Goal: Find specific page/section: Find specific page/section

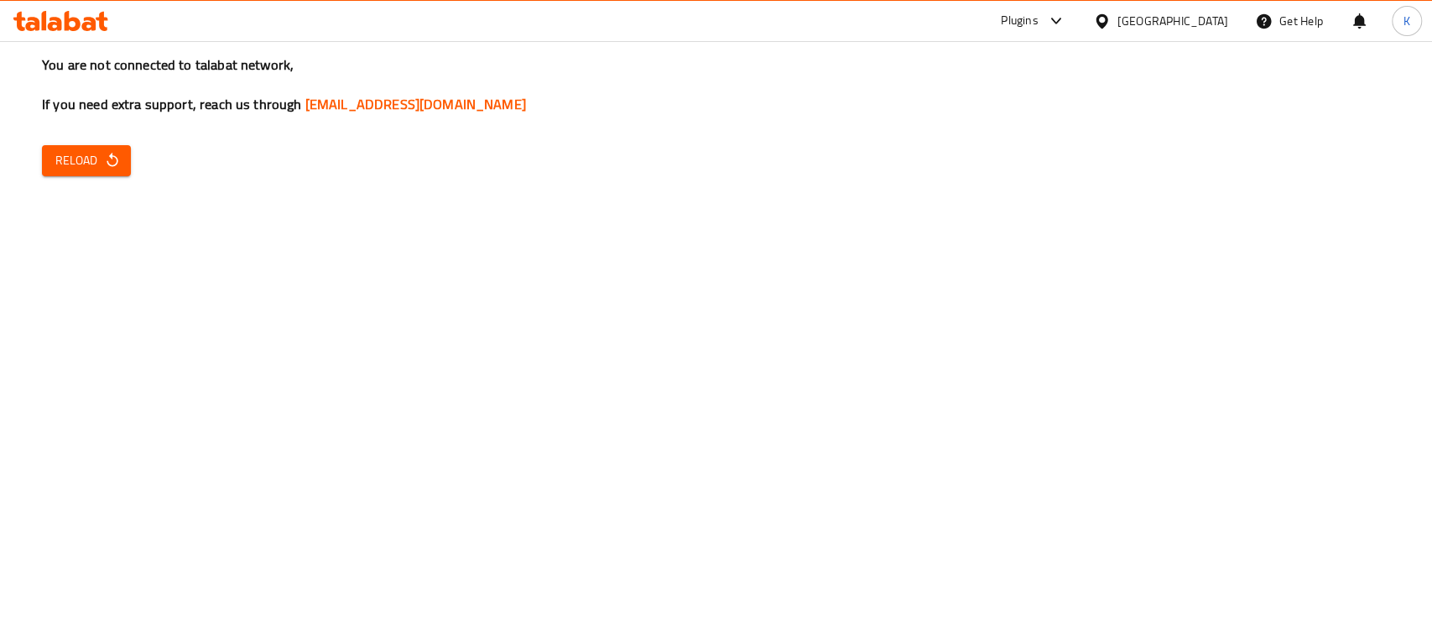
click at [110, 164] on icon "button" at bounding box center [112, 160] width 17 height 17
click at [106, 164] on icon "button" at bounding box center [112, 160] width 17 height 17
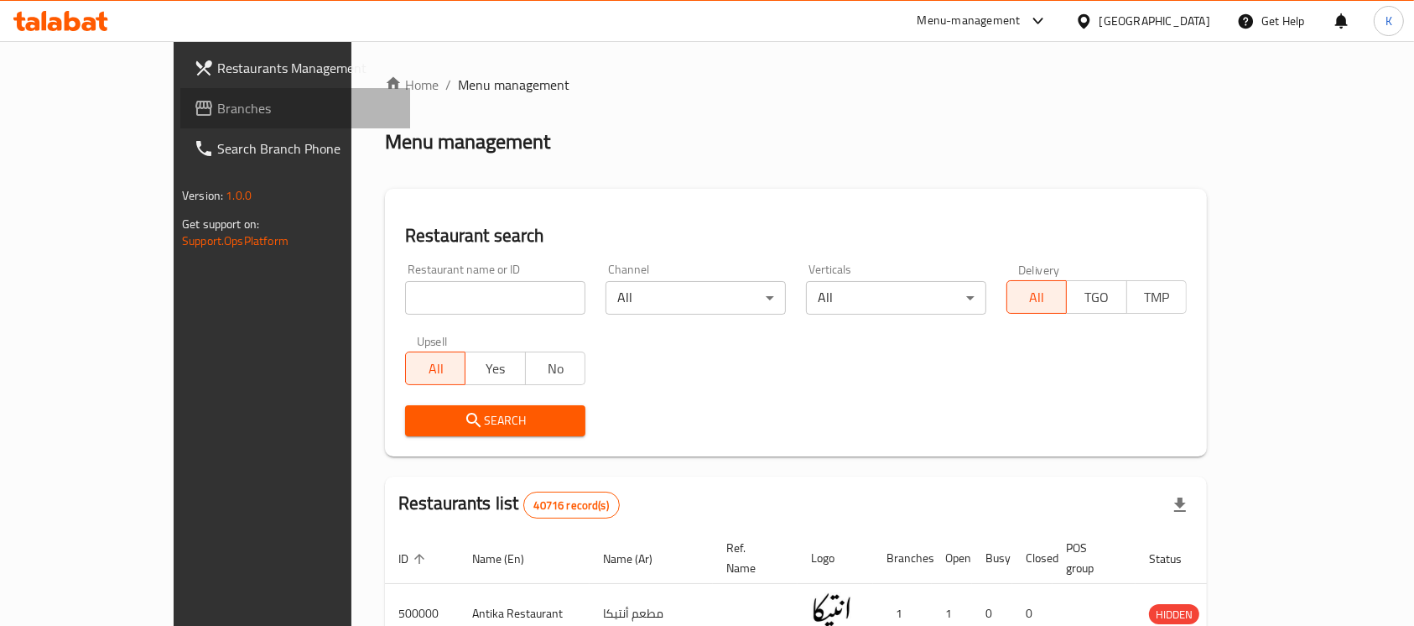
click at [217, 104] on span "Branches" at bounding box center [307, 108] width 180 height 20
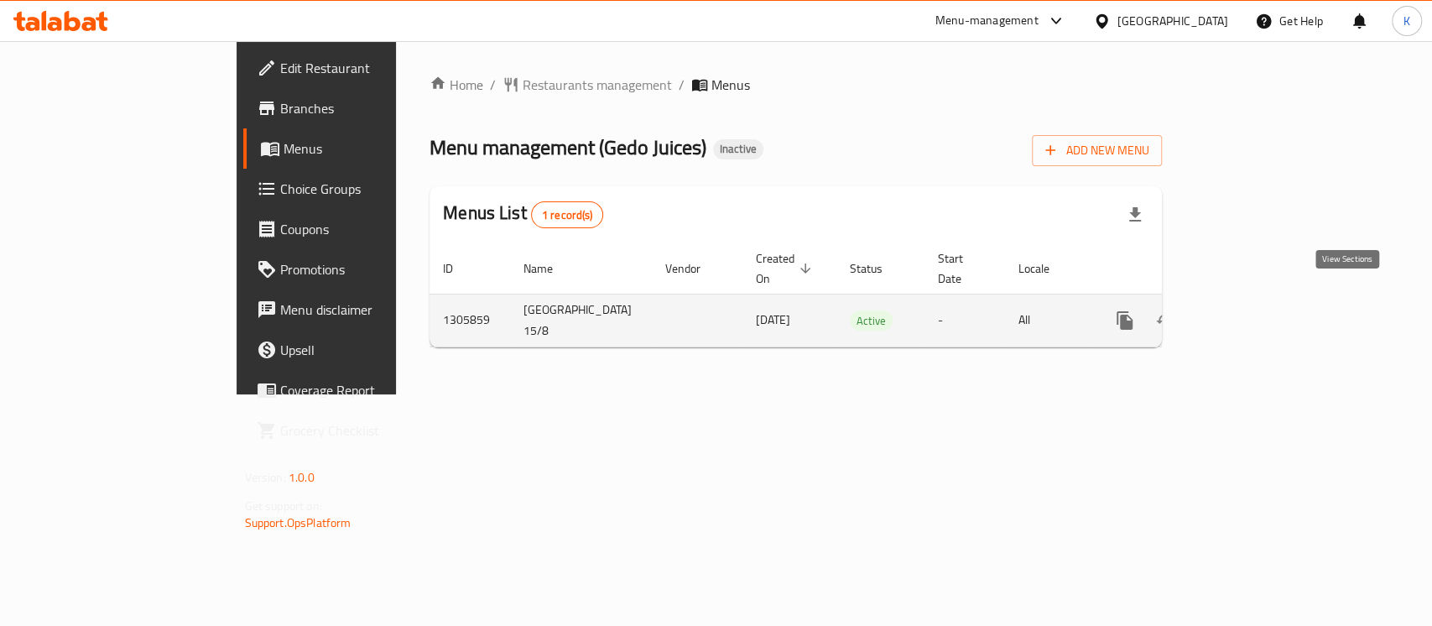
click at [1266, 302] on link "enhanced table" at bounding box center [1246, 320] width 40 height 40
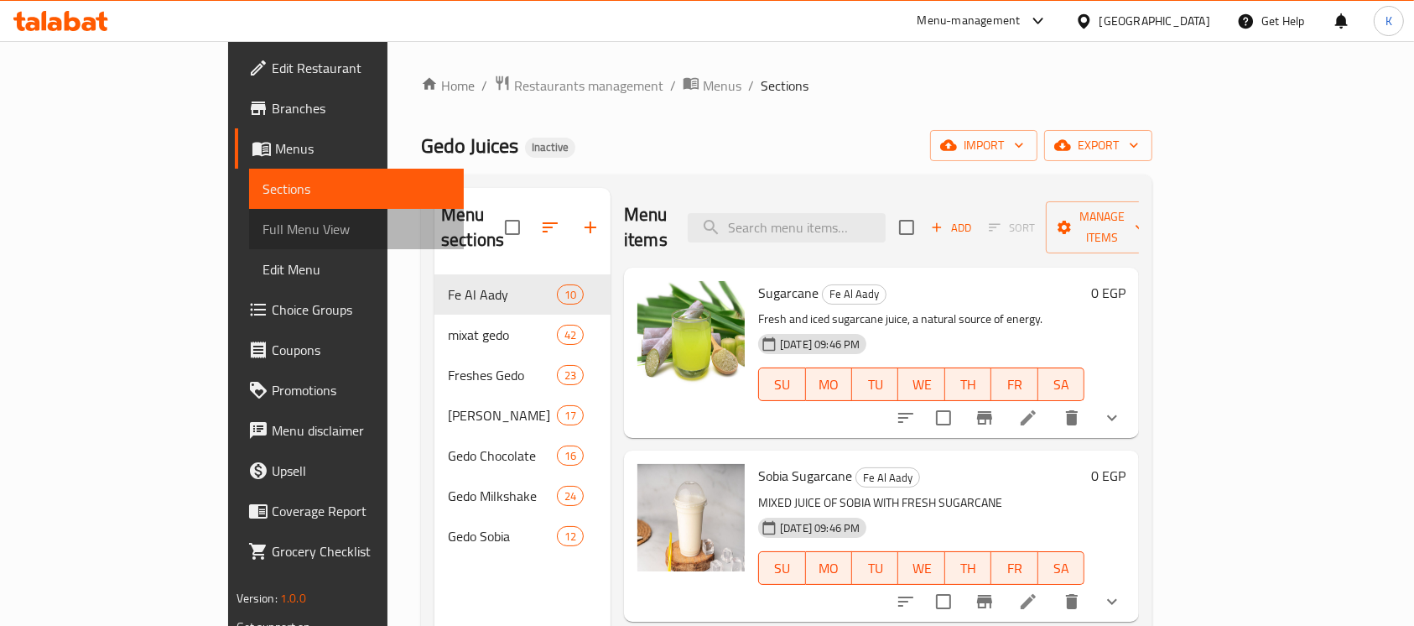
click at [263, 223] on span "Full Menu View" at bounding box center [357, 229] width 189 height 20
drag, startPoint x: 148, startPoint y: 223, endPoint x: 1416, endPoint y: 37, distance: 1282.0
click at [263, 223] on span "Full Menu View" at bounding box center [357, 229] width 189 height 20
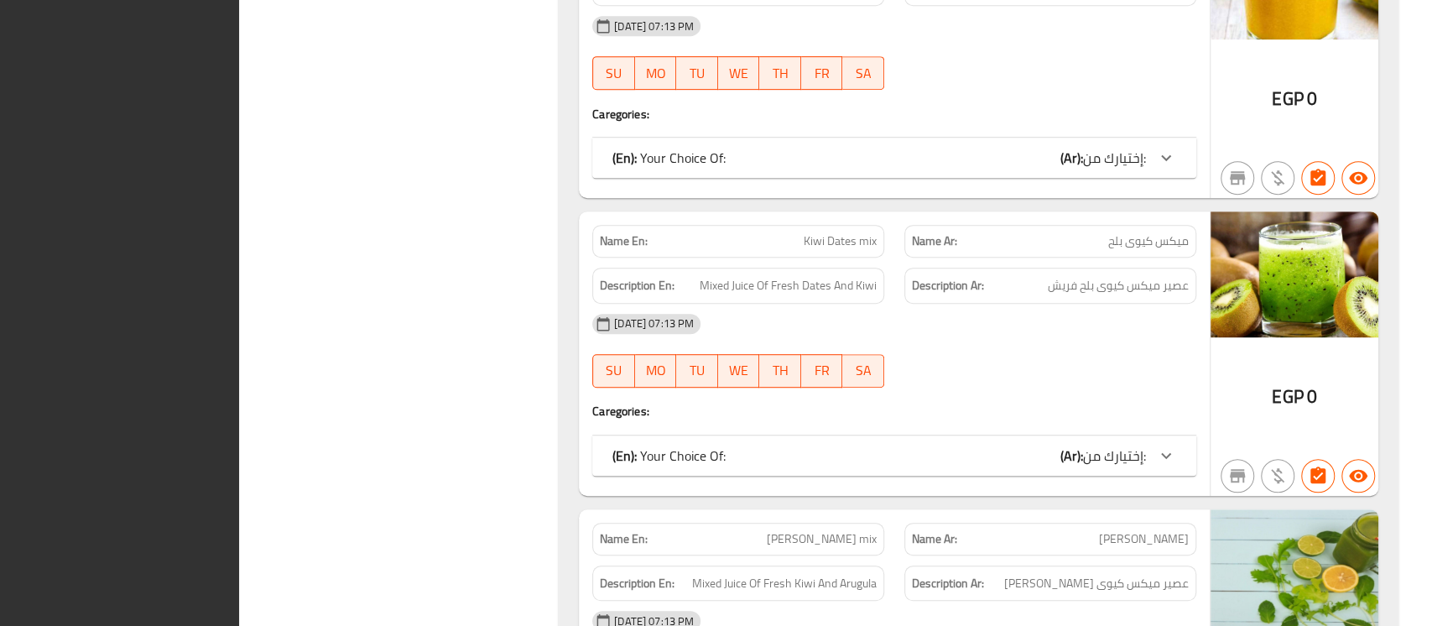
scroll to position [9584, 0]
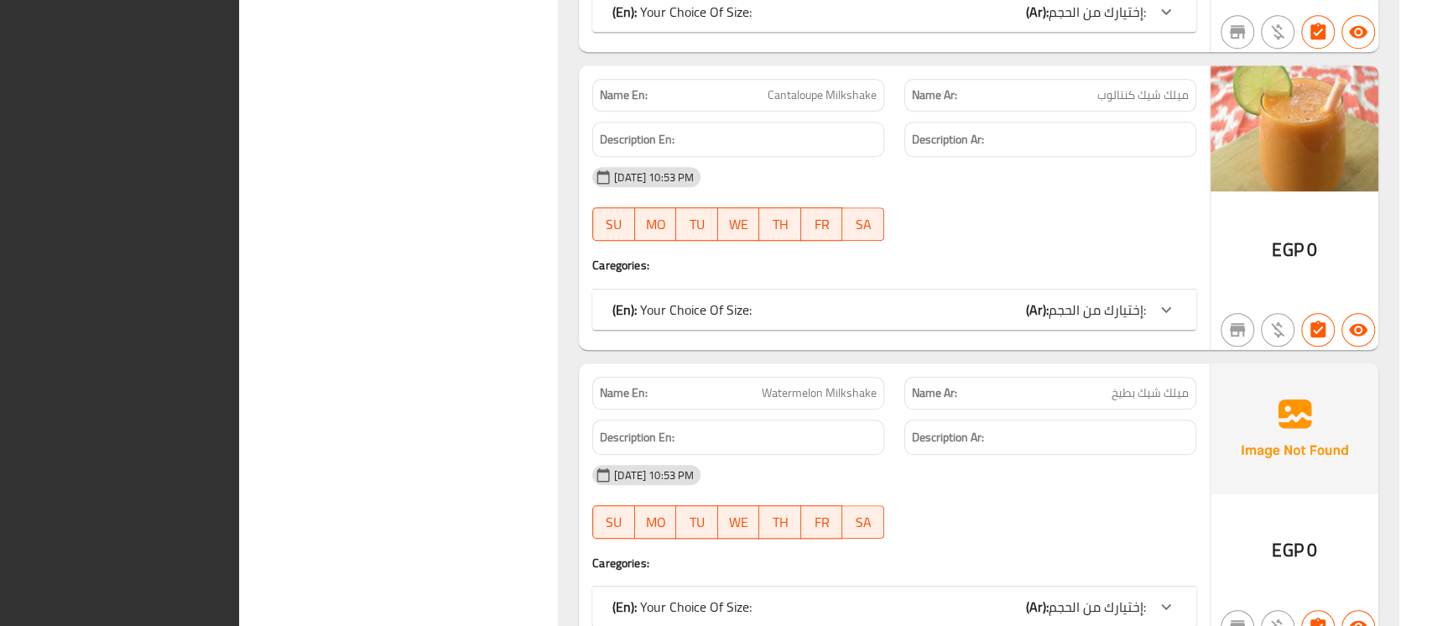
scroll to position [35597, 0]
